Goal: Transaction & Acquisition: Purchase product/service

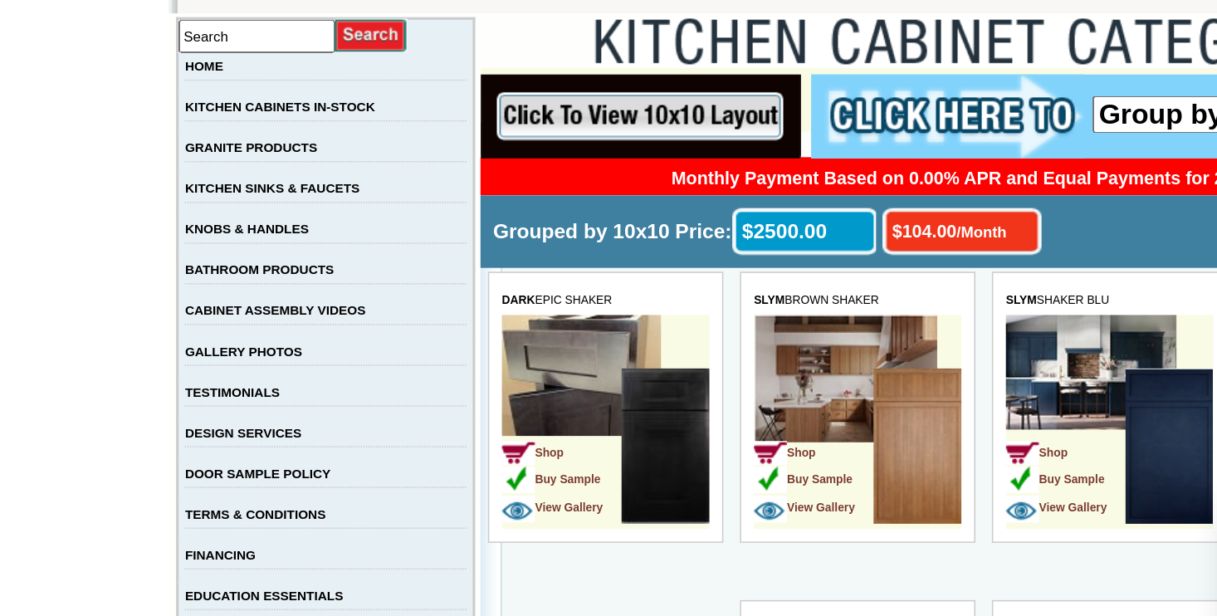
scroll to position [199, 0]
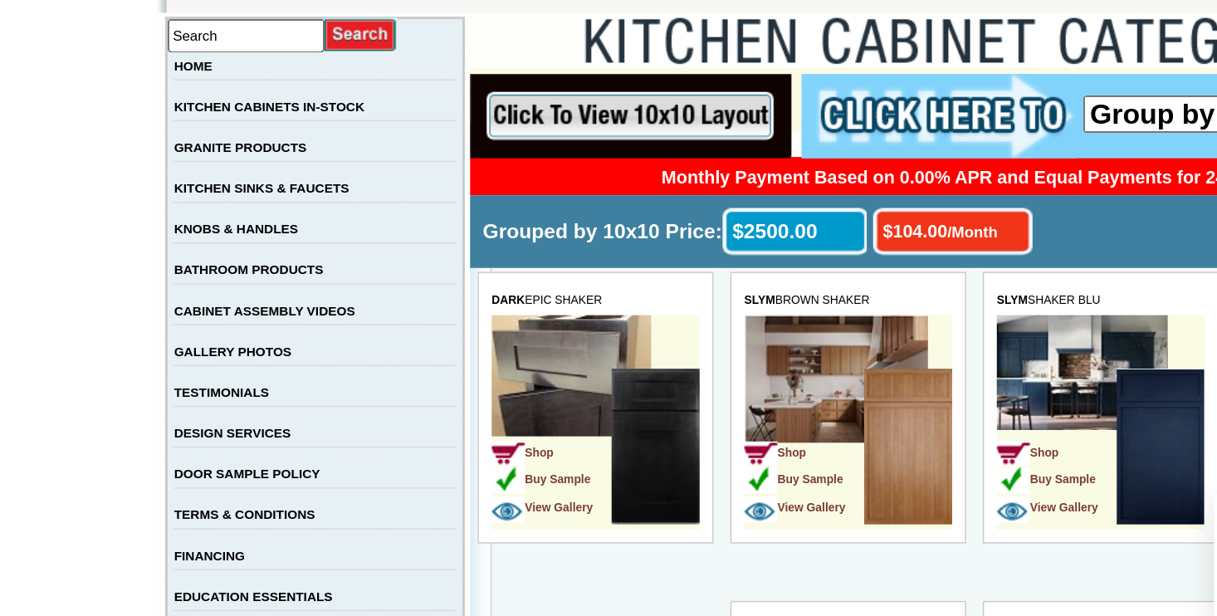
click at [309, 182] on link "KITCHEN CABINETS IN-STOCK" at bounding box center [247, 177] width 124 height 9
